Goal: Information Seeking & Learning: Learn about a topic

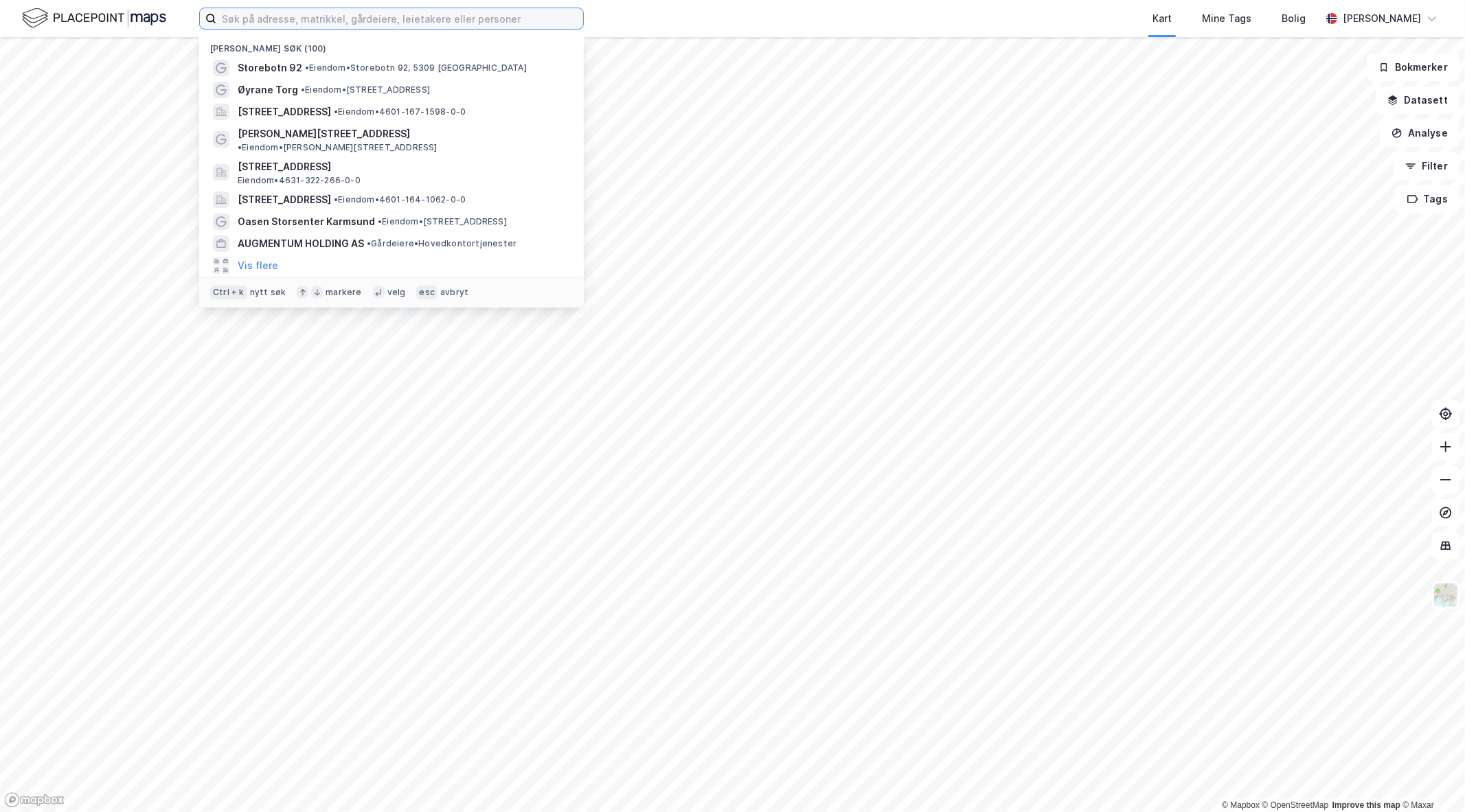
click at [323, 23] on input at bounding box center [400, 19] width 366 height 21
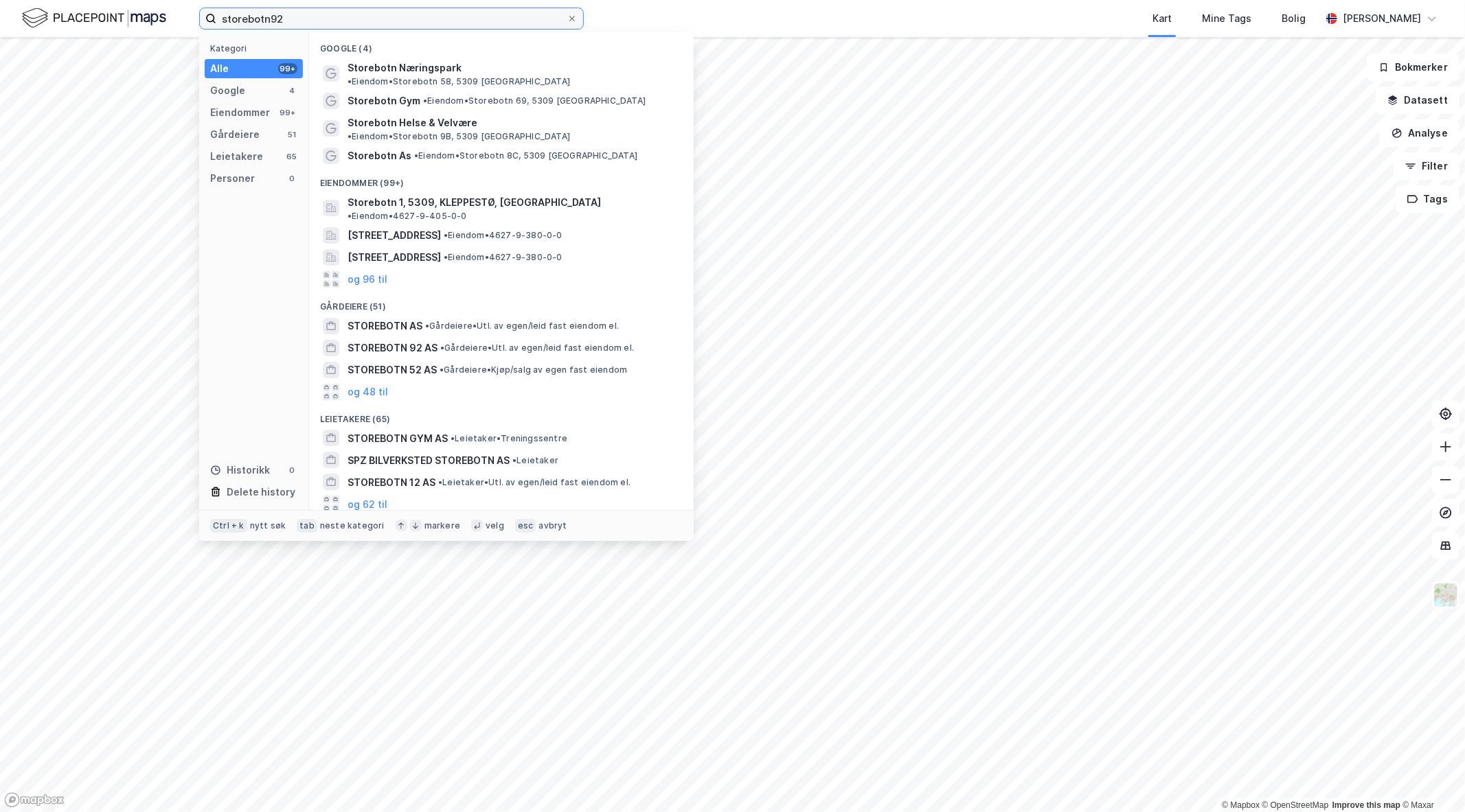
click at [270, 14] on input "storebotn92" at bounding box center [391, 19] width 351 height 21
type input "storebotn 92"
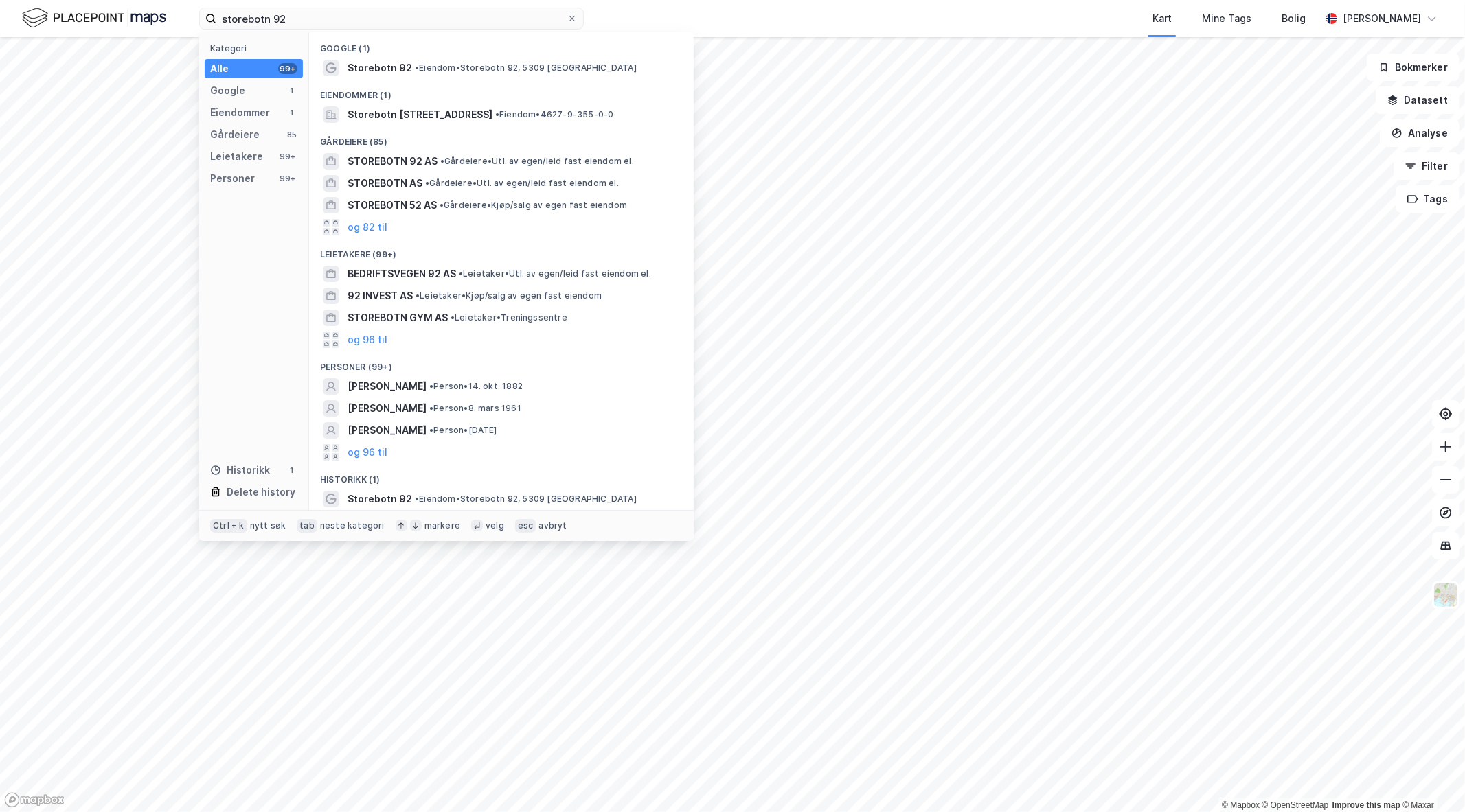
click at [423, 55] on div "Google (1)" at bounding box center [501, 45] width 384 height 25
click at [424, 62] on span "• Eiendom • [STREET_ADDRESS]" at bounding box center [525, 68] width 222 height 11
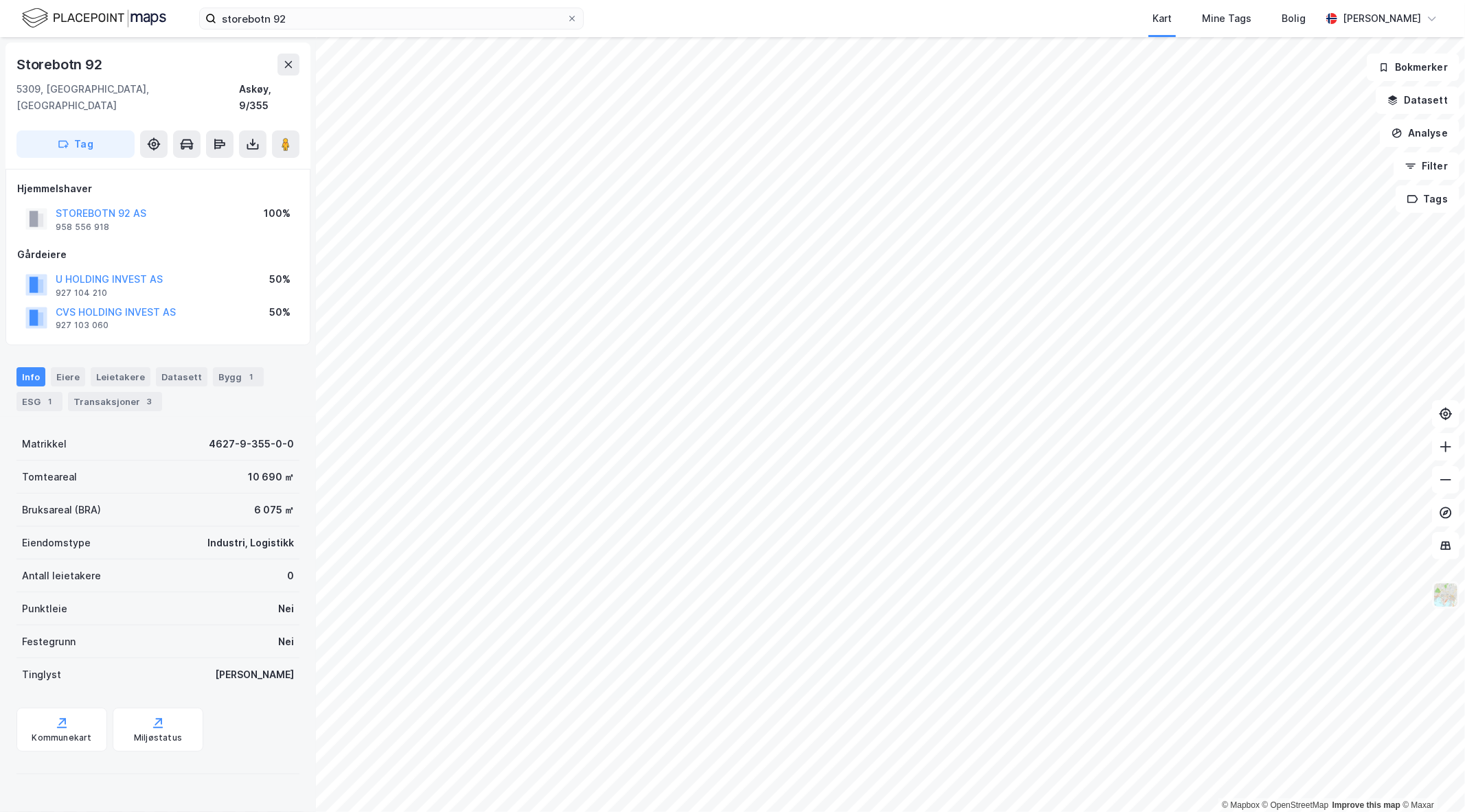
click at [1448, 599] on img at bounding box center [1446, 595] width 26 height 26
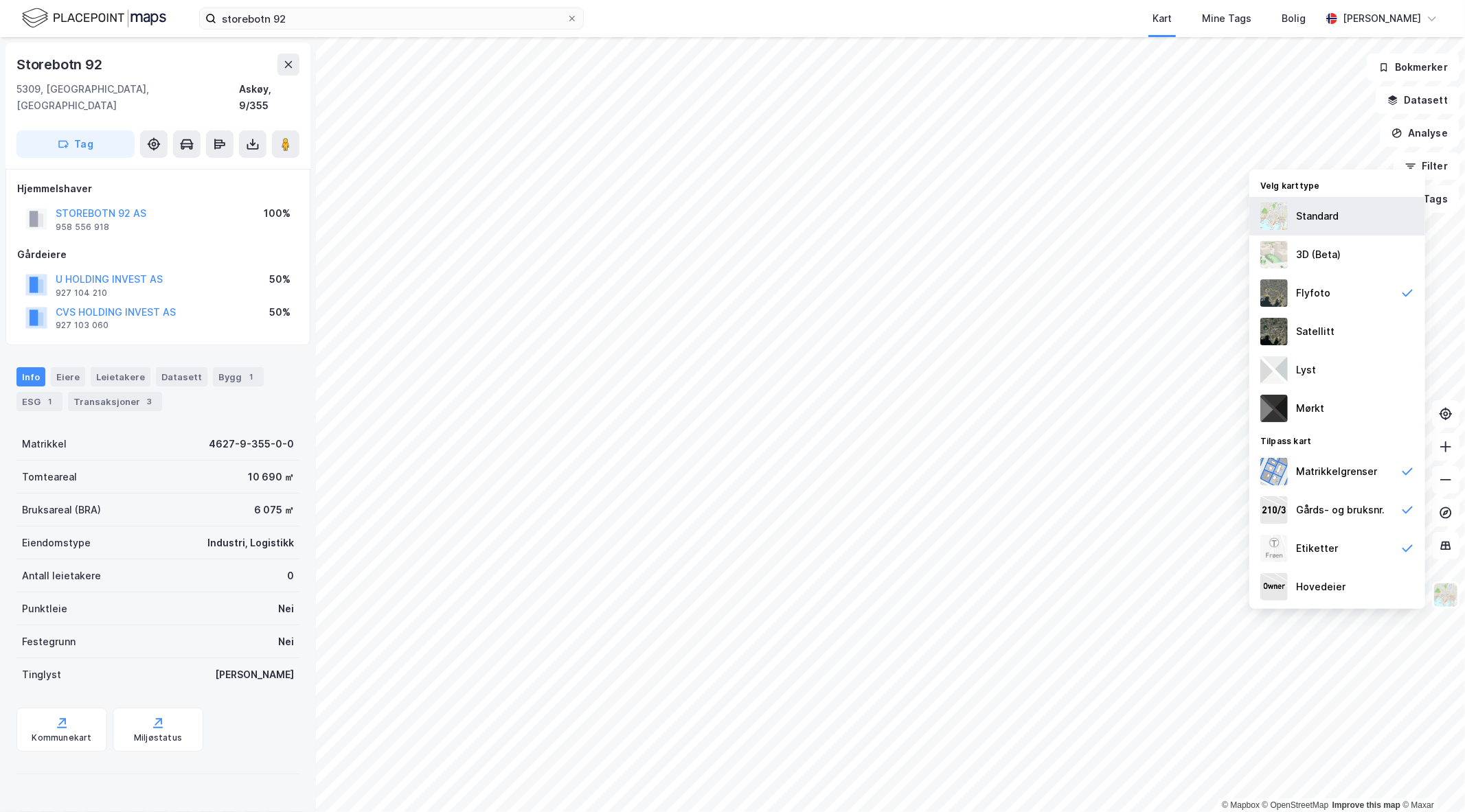
click at [1312, 224] on div "Standard" at bounding box center [1317, 216] width 43 height 17
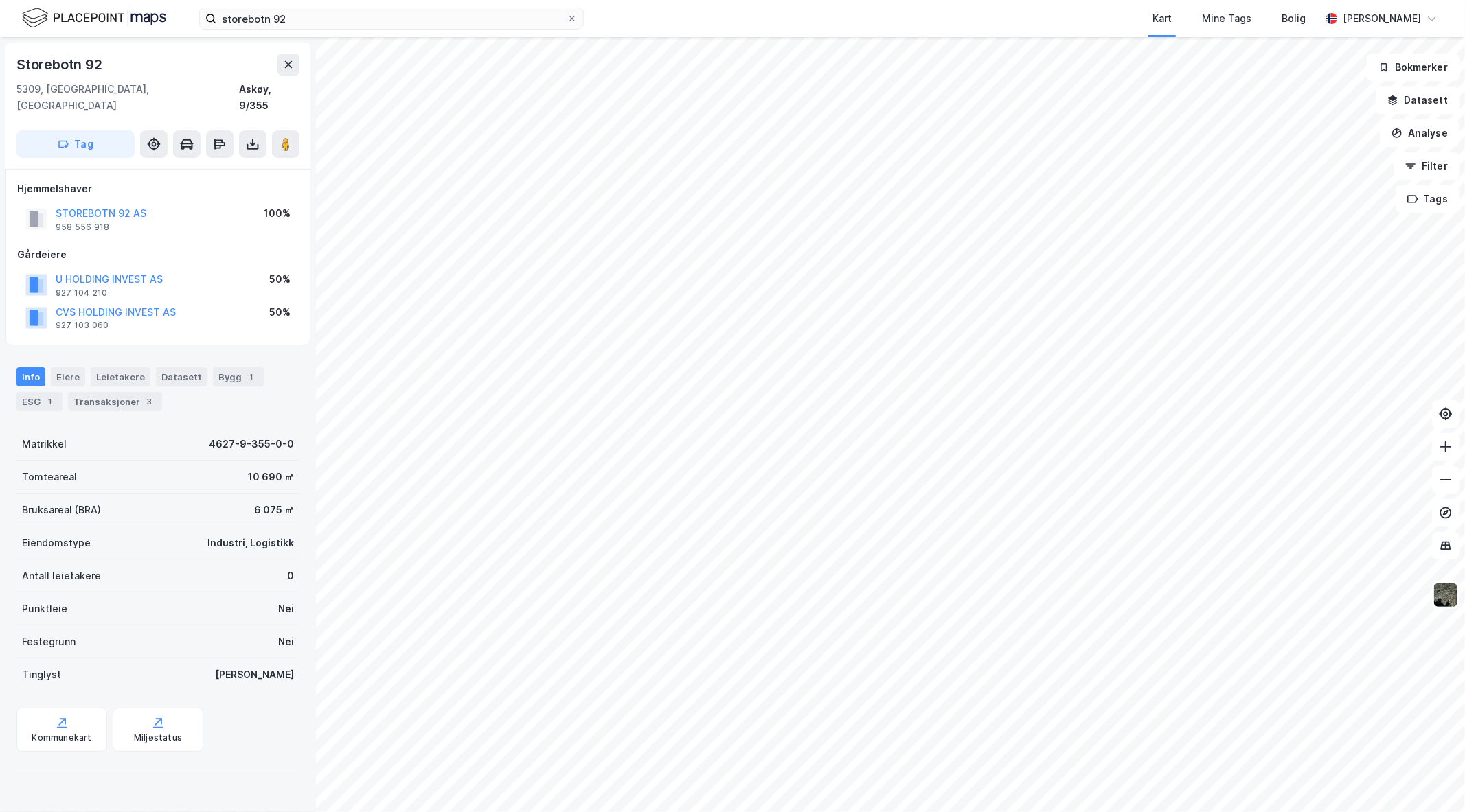
click at [36, 367] on div "Info" at bounding box center [31, 377] width 29 height 19
